Goal: Information Seeking & Learning: Learn about a topic

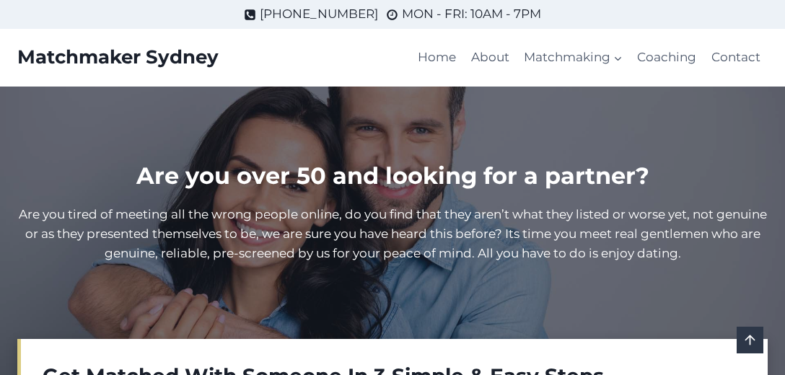
scroll to position [152, 0]
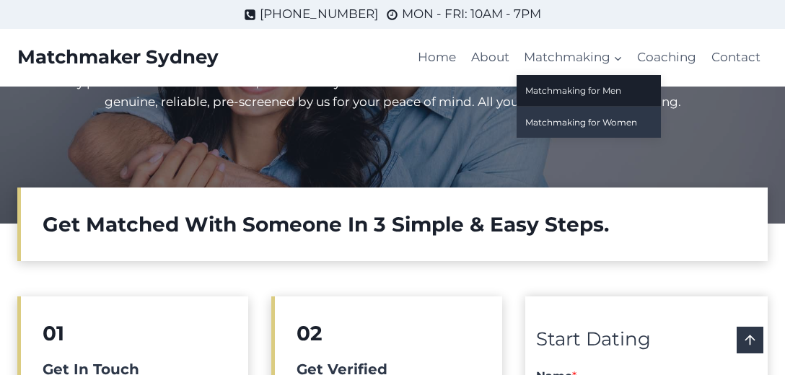
click at [562, 123] on link "Matchmaking for Women" at bounding box center [589, 122] width 144 height 31
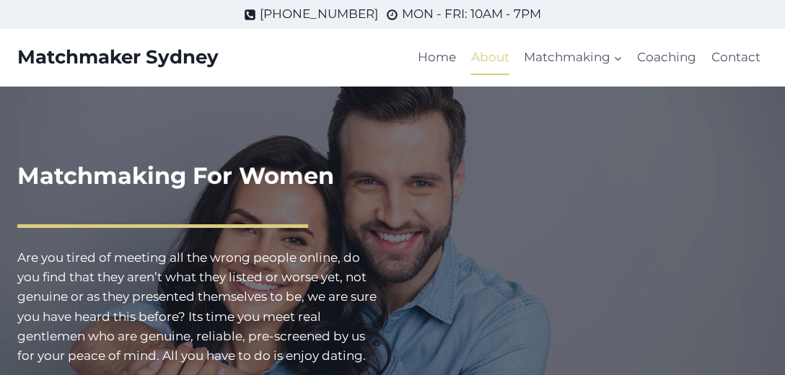
click at [485, 62] on link "About" at bounding box center [490, 57] width 53 height 35
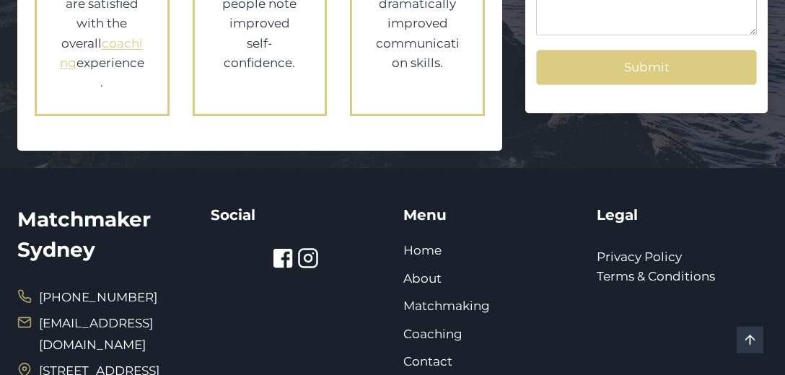
scroll to position [1825, 0]
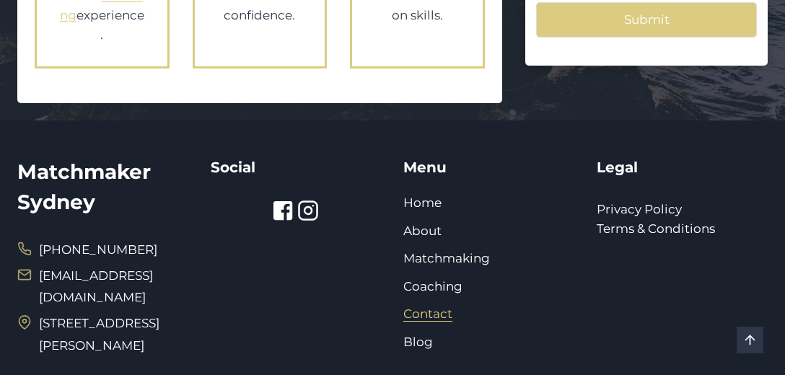
click at [433, 307] on link "Contact" at bounding box center [427, 314] width 49 height 14
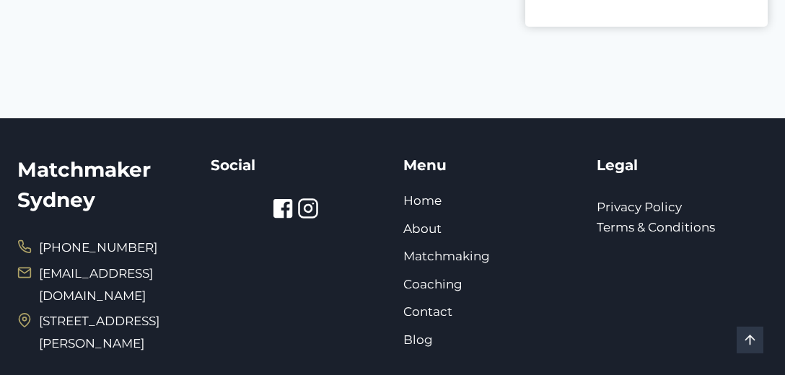
scroll to position [608, 0]
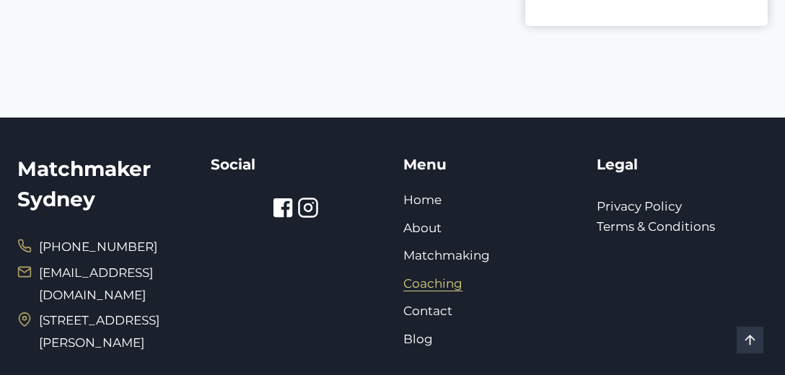
click at [427, 276] on link "Coaching" at bounding box center [432, 283] width 59 height 14
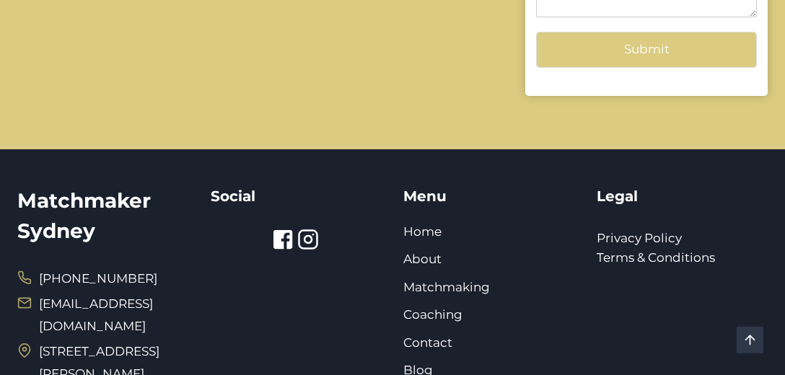
scroll to position [2053, 0]
